Goal: Transaction & Acquisition: Purchase product/service

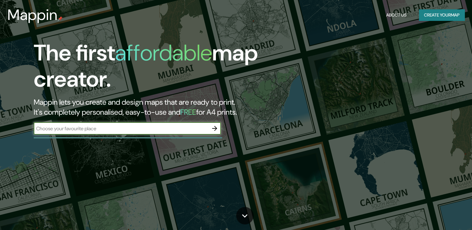
drag, startPoint x: 0, startPoint y: 0, endPoint x: 202, endPoint y: 126, distance: 238.2
click at [202, 126] on input "text" at bounding box center [121, 128] width 175 height 7
click at [166, 127] on input "text" at bounding box center [121, 128] width 175 height 7
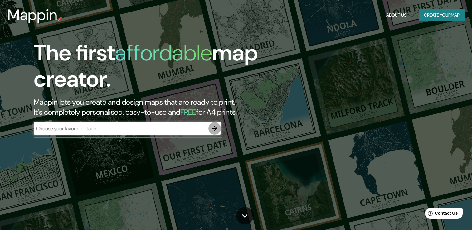
click at [215, 131] on icon "button" at bounding box center [214, 128] width 7 height 7
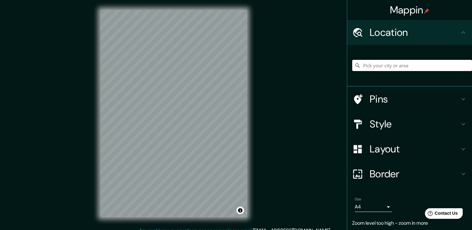
click at [400, 65] on input "Pick your city or area" at bounding box center [412, 65] width 120 height 11
click at [400, 65] on input "Al'khovae, Dobrush, غومل أوبلاست, بيلاروس" at bounding box center [412, 65] width 120 height 11
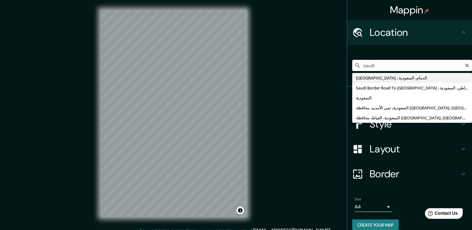
type input "[GEOGRAPHIC_DATA] ، الدمام، السعودية"
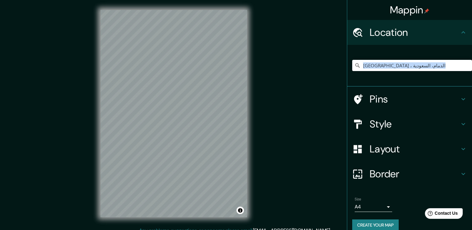
click at [399, 82] on div "[GEOGRAPHIC_DATA] ، الدمام، السعودية" at bounding box center [409, 66] width 125 height 42
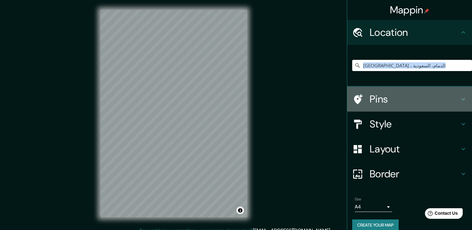
click at [386, 98] on h4 "Pins" at bounding box center [415, 99] width 90 height 12
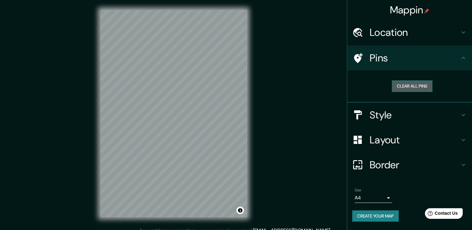
click at [406, 88] on button "Clear all pins" at bounding box center [412, 87] width 41 height 12
click at [375, 118] on h4 "Style" at bounding box center [415, 115] width 90 height 12
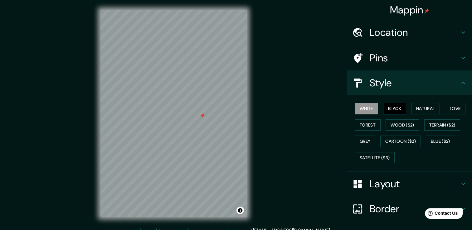
click at [388, 110] on button "Black" at bounding box center [394, 109] width 23 height 12
click at [366, 110] on button "White" at bounding box center [366, 109] width 23 height 12
drag, startPoint x: 201, startPoint y: 114, endPoint x: 202, endPoint y: 109, distance: 5.4
click at [202, 109] on div at bounding box center [203, 110] width 5 height 5
drag, startPoint x: 200, startPoint y: 114, endPoint x: 200, endPoint y: 104, distance: 10.3
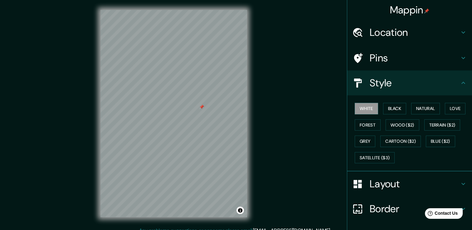
click at [200, 105] on div at bounding box center [201, 107] width 5 height 5
click at [200, 104] on div at bounding box center [201, 103] width 5 height 5
click at [202, 109] on div at bounding box center [200, 109] width 5 height 5
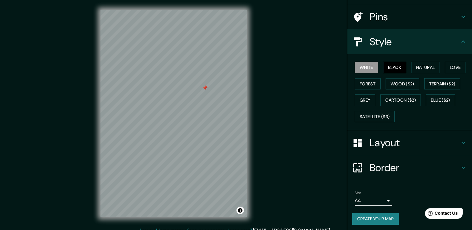
scroll to position [42, 0]
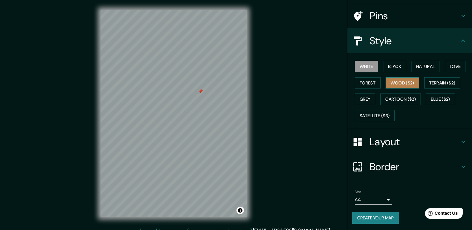
click at [390, 81] on button "Wood ($2)" at bounding box center [403, 83] width 34 height 12
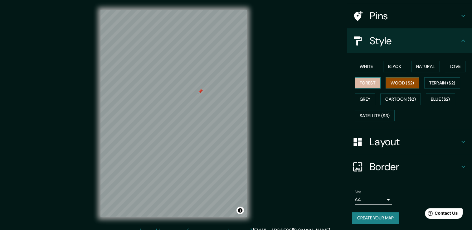
click at [372, 84] on button "Forest" at bounding box center [368, 83] width 26 height 12
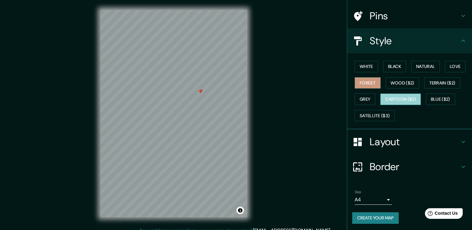
click at [398, 96] on button "Cartoon ($2)" at bounding box center [400, 100] width 41 height 12
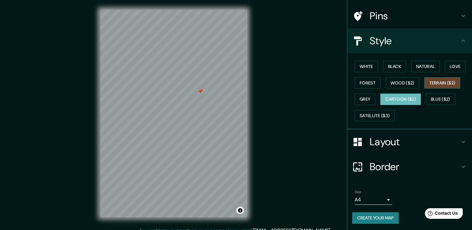
click at [446, 83] on button "Terrain ($2)" at bounding box center [442, 83] width 36 height 12
click at [364, 100] on button "Grey" at bounding box center [365, 100] width 21 height 12
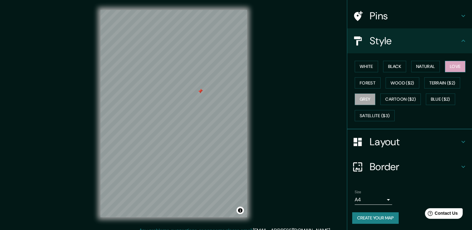
click at [450, 66] on button "Love" at bounding box center [455, 67] width 21 height 12
click at [428, 64] on button "Natural" at bounding box center [425, 67] width 29 height 12
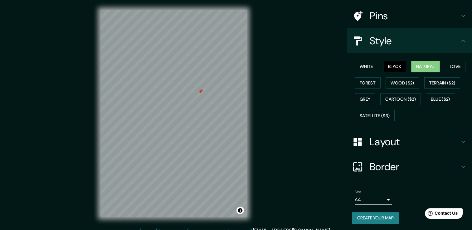
click at [400, 66] on button "Black" at bounding box center [394, 67] width 23 height 12
click at [359, 67] on button "White" at bounding box center [366, 67] width 23 height 12
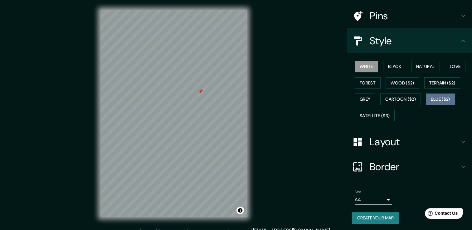
click at [429, 102] on button "Blue ($2)" at bounding box center [440, 100] width 29 height 12
click at [375, 115] on button "Satellite ($3)" at bounding box center [375, 116] width 40 height 12
click at [363, 65] on button "White" at bounding box center [366, 67] width 23 height 12
click at [377, 142] on h4 "Layout" at bounding box center [415, 142] width 90 height 12
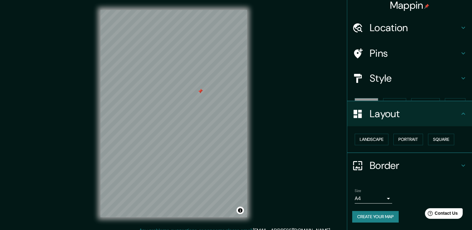
scroll to position [0, 0]
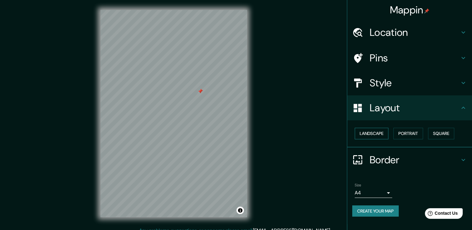
click at [374, 131] on button "Landscape" at bounding box center [372, 134] width 34 height 12
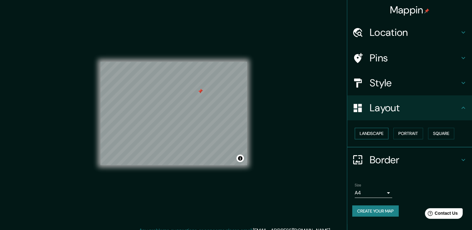
click at [374, 131] on button "Landscape" at bounding box center [372, 134] width 34 height 12
click at [412, 133] on button "Portrait" at bounding box center [409, 134] width 30 height 12
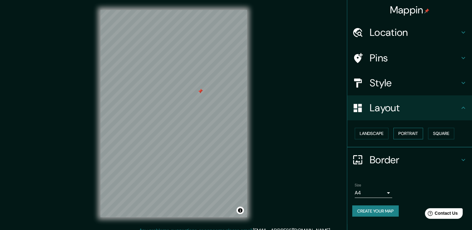
click at [412, 133] on button "Portrait" at bounding box center [409, 134] width 30 height 12
click at [396, 134] on button "Portrait" at bounding box center [409, 134] width 30 height 12
click at [377, 134] on button "Landscape" at bounding box center [372, 134] width 34 height 12
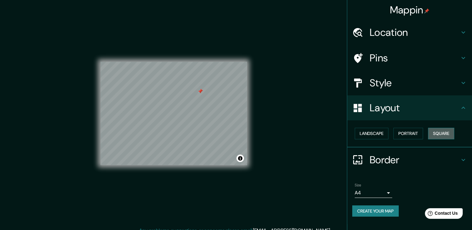
click at [449, 134] on button "Square" at bounding box center [441, 134] width 26 height 12
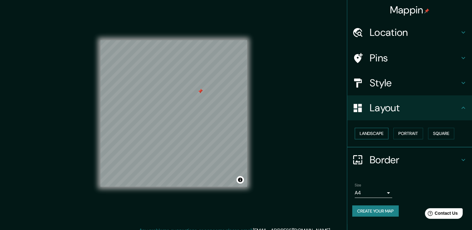
click at [382, 132] on button "Landscape" at bounding box center [372, 134] width 34 height 12
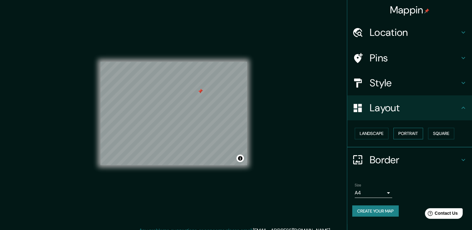
click at [402, 132] on button "Portrait" at bounding box center [409, 134] width 30 height 12
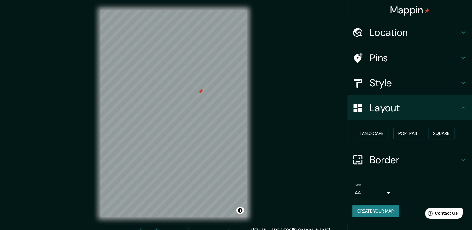
click at [433, 134] on button "Square" at bounding box center [441, 134] width 26 height 12
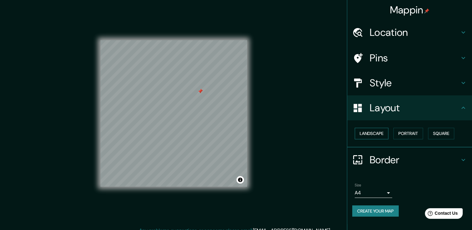
click at [375, 135] on button "Landscape" at bounding box center [372, 134] width 34 height 12
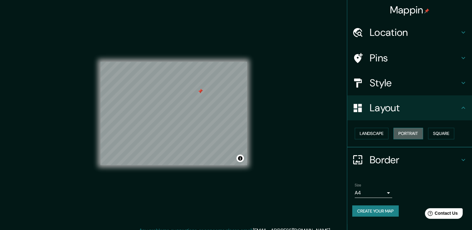
click at [411, 134] on button "Portrait" at bounding box center [409, 134] width 30 height 12
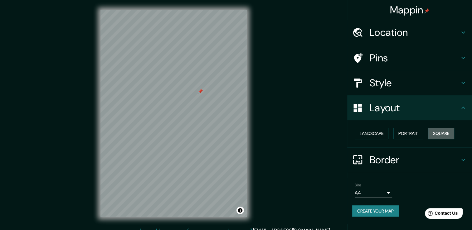
click at [447, 135] on button "Square" at bounding box center [441, 134] width 26 height 12
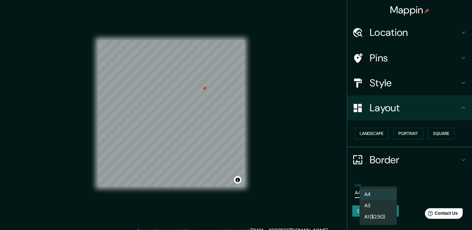
click at [389, 192] on body "Mappin Location Saudi Aramco Road ، الدمام، السعودية Pins Style Layout Landscap…" at bounding box center [236, 115] width 472 height 230
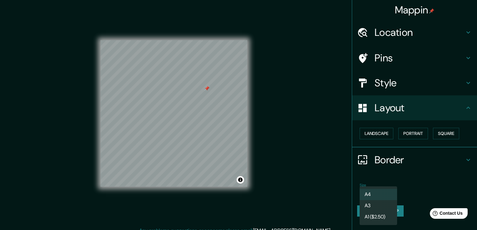
click at [403, 189] on div at bounding box center [238, 115] width 477 height 230
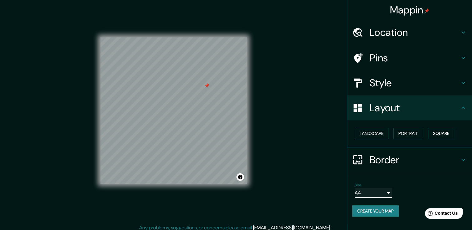
scroll to position [7, 0]
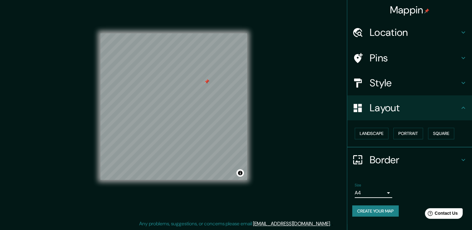
click at [462, 111] on icon at bounding box center [463, 107] width 7 height 7
click at [375, 213] on button "Create your map" at bounding box center [375, 212] width 47 height 12
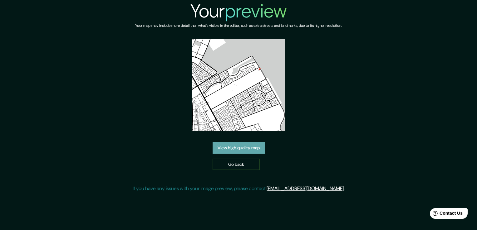
click at [259, 142] on link "View high quality map" at bounding box center [239, 148] width 52 height 12
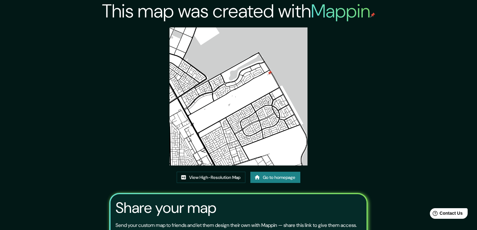
click at [258, 222] on p "Send your custom map to friends and let them design their own with Mappin — sha…" at bounding box center [235, 225] width 241 height 7
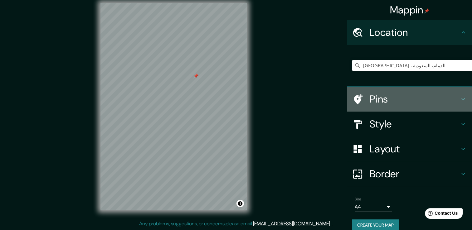
click at [392, 105] on h4 "Pins" at bounding box center [415, 99] width 90 height 12
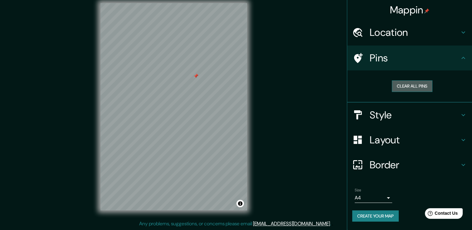
click at [407, 85] on button "Clear all pins" at bounding box center [412, 87] width 41 height 12
